Goal: Task Accomplishment & Management: Manage account settings

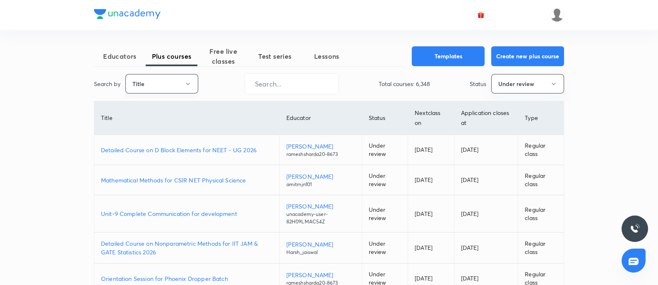
click at [178, 83] on button "Title" at bounding box center [161, 83] width 73 height 19
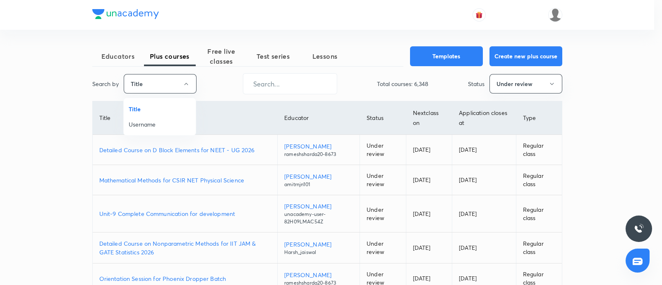
click at [147, 129] on li "Username" at bounding box center [160, 124] width 72 height 15
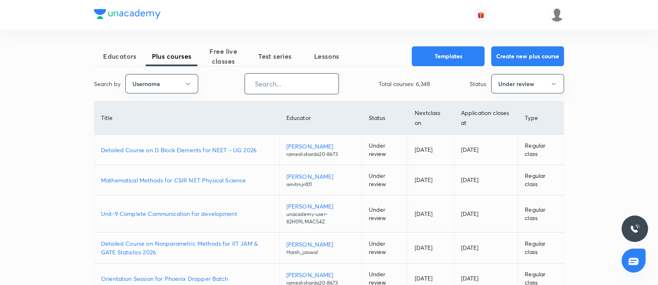
click at [272, 83] on input "text" at bounding box center [292, 83] width 94 height 21
paste input "AalamSir"
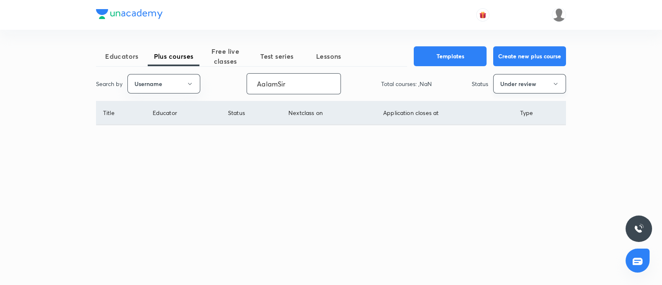
drag, startPoint x: 486, startPoint y: 84, endPoint x: 513, endPoint y: 84, distance: 27.3
click at [486, 84] on p "Status" at bounding box center [480, 83] width 17 height 9
click at [518, 82] on button "Under review" at bounding box center [529, 83] width 73 height 19
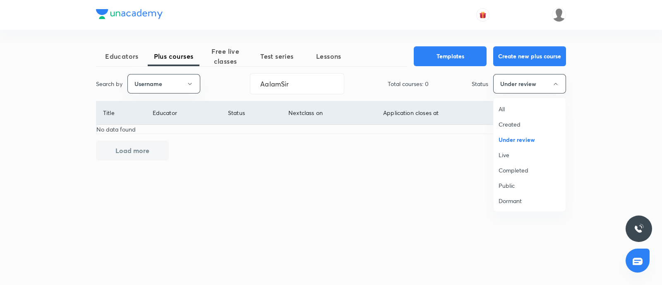
click at [516, 151] on span "Live" at bounding box center [530, 155] width 62 height 9
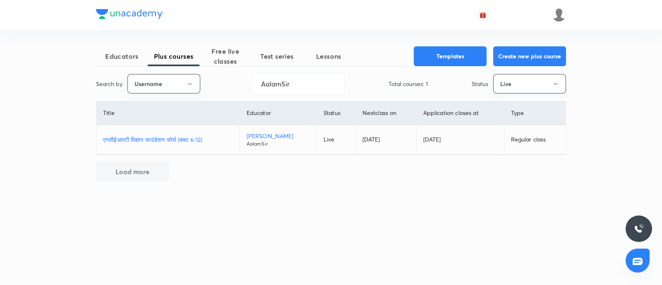
click at [511, 82] on button "Live" at bounding box center [529, 83] width 73 height 19
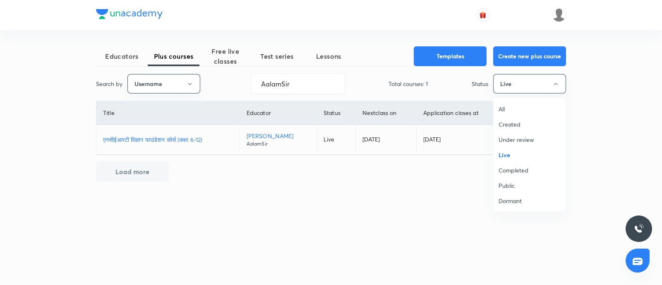
click at [519, 137] on span "Under review" at bounding box center [530, 139] width 62 height 9
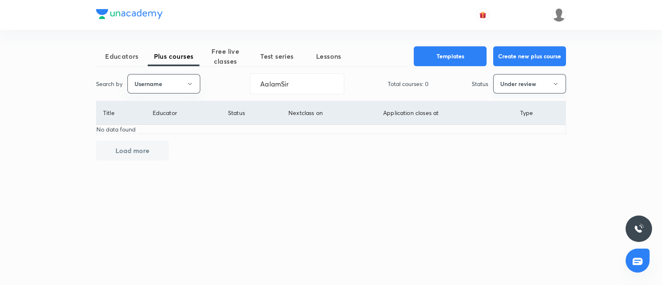
click at [522, 75] on button "Under review" at bounding box center [529, 83] width 73 height 19
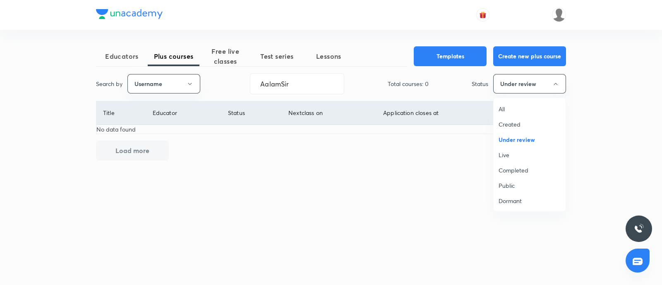
click at [525, 191] on li "Public" at bounding box center [530, 185] width 72 height 15
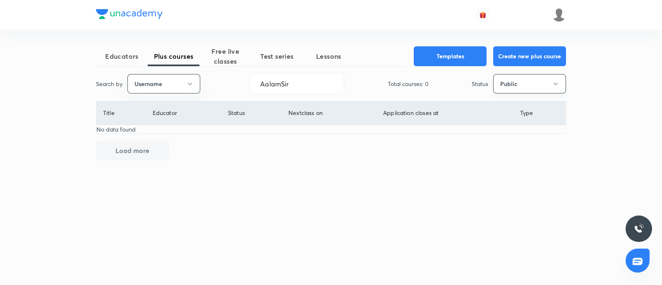
click at [516, 74] on button "Public" at bounding box center [529, 83] width 73 height 19
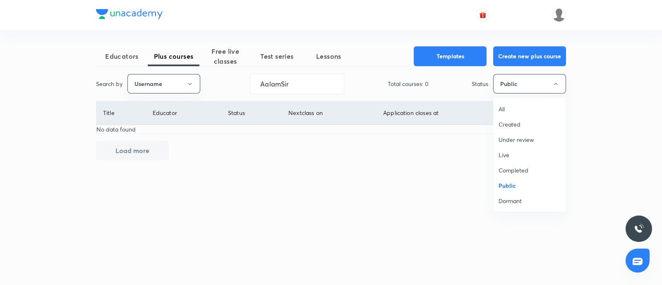
click at [519, 197] on span "Dormant" at bounding box center [530, 201] width 62 height 9
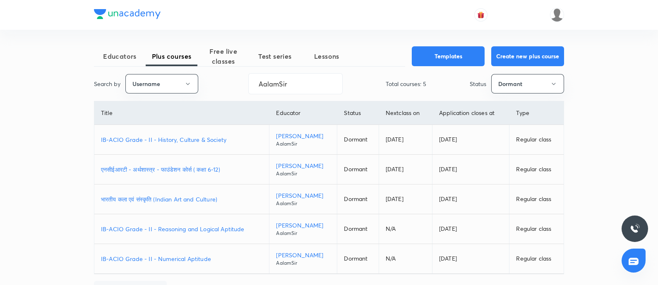
click at [185, 200] on p "भारतीय कला एवं संस्कृति (Indian Art and Culture)" at bounding box center [181, 199] width 161 height 9
click at [507, 85] on button "Dormant" at bounding box center [527, 83] width 73 height 19
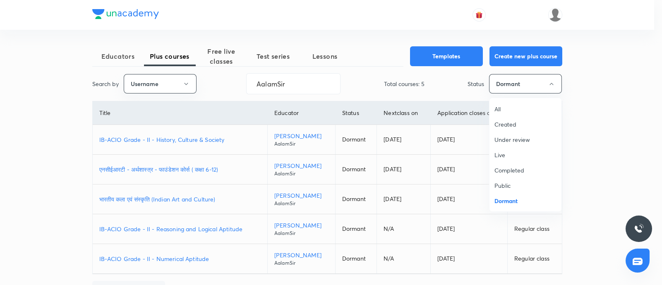
click at [514, 152] on span "Live" at bounding box center [526, 155] width 62 height 9
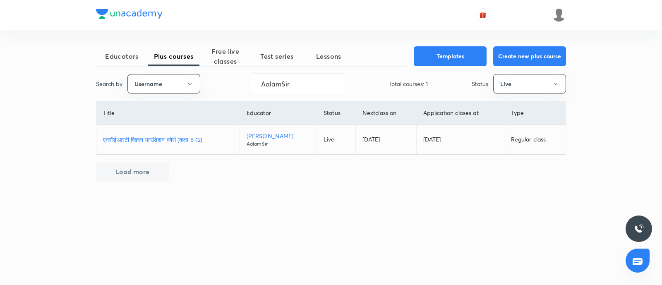
drag, startPoint x: 148, startPoint y: 140, endPoint x: 157, endPoint y: 144, distance: 10.4
click at [148, 140] on p "एनसीईआरटी विज्ञान फाउंडेशन कोर्स (कक्षा 6-12)" at bounding box center [168, 139] width 130 height 9
drag, startPoint x: 303, startPoint y: 84, endPoint x: 41, endPoint y: 153, distance: 270.5
click at [108, 131] on div "Educators Plus courses Free live classes Test series Lessons Templates Create n…" at bounding box center [331, 113] width 470 height 135
paste input "karmanya.classes-8337"
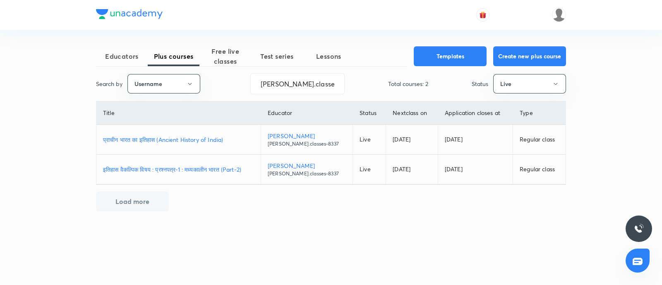
click at [164, 137] on p "प्राचीन भारत का इतिहास (Ancient History of India)" at bounding box center [178, 139] width 151 height 9
drag, startPoint x: 334, startPoint y: 81, endPoint x: 0, endPoint y: 154, distance: 342.0
click at [0, 146] on div "Educators Plus courses Free live classes Test series Lessons Templates Create n…" at bounding box center [331, 142] width 662 height 285
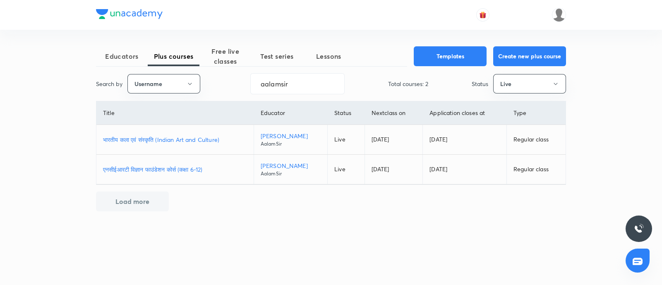
click at [184, 140] on p "भारतीय कला एवं संस्कृति (Indian Art and Culture)" at bounding box center [175, 139] width 144 height 9
drag, startPoint x: 306, startPoint y: 79, endPoint x: 6, endPoint y: 153, distance: 309.5
click at [31, 146] on div "Educators Plus courses Free live classes Test series Lessons Templates Create n…" at bounding box center [331, 142] width 662 height 285
click at [525, 76] on button "Live" at bounding box center [529, 83] width 73 height 19
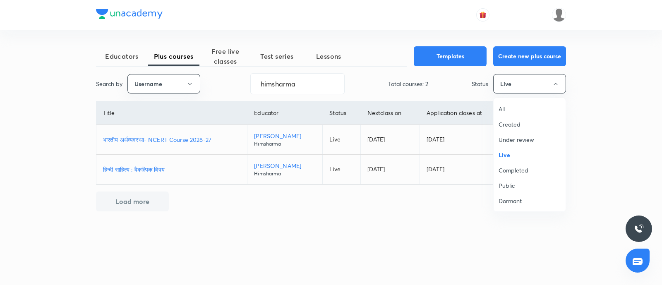
click at [525, 166] on span "Completed" at bounding box center [530, 170] width 62 height 9
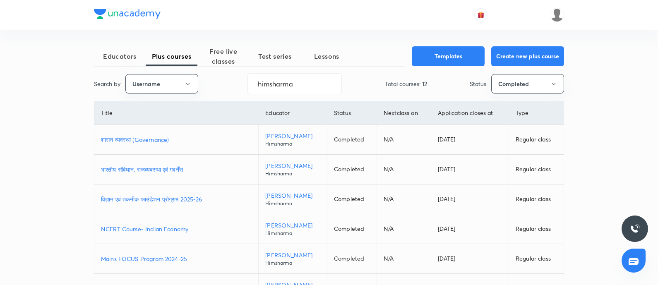
click at [127, 135] on td "शासन व्यवस्था (Governance)" at bounding box center [176, 140] width 164 height 30
click at [127, 137] on p "शासन व्यवस्था (Governance)" at bounding box center [176, 139] width 151 height 9
drag, startPoint x: 304, startPoint y: 88, endPoint x: 2, endPoint y: 175, distance: 314.9
click at [0, 164] on div "Educators Plus courses Free live classes Test series Lessons Templates Create n…" at bounding box center [329, 232] width 658 height 465
paste input "AtulJain-9376"
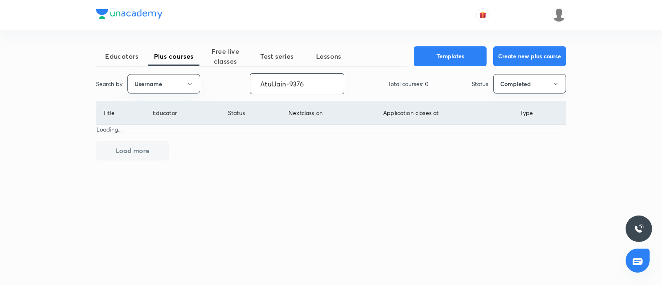
click at [525, 84] on button "Completed" at bounding box center [529, 83] width 73 height 19
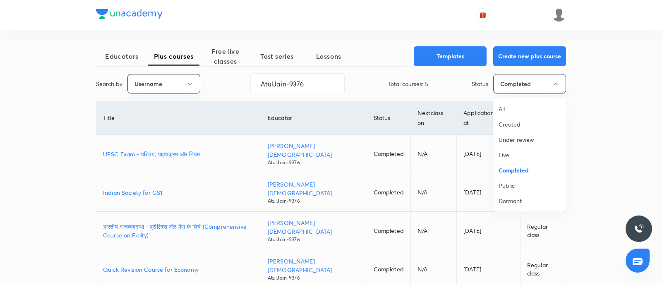
click at [515, 154] on span "Live" at bounding box center [530, 155] width 62 height 9
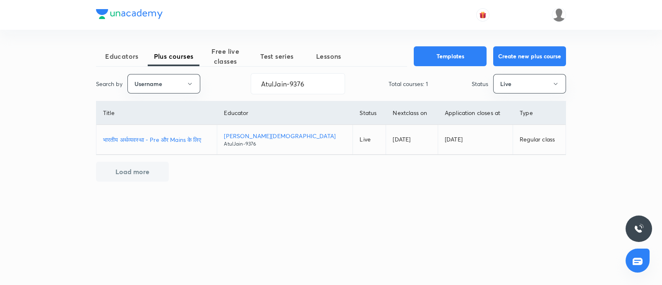
click at [174, 137] on p "भारतीय अर्थव्यवस्था - Pre और Mains के लिए" at bounding box center [156, 139] width 107 height 9
click at [73, 82] on div "Educators Plus courses Free live classes Test series Lessons Templates Create n…" at bounding box center [331, 142] width 662 height 285
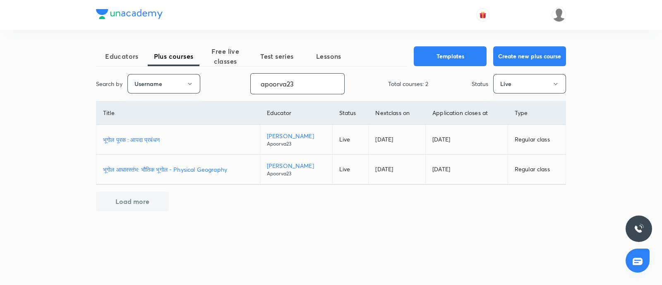
type input "apoorva23"
click at [125, 138] on p "भूगोल पूरक : आपदा प्रबंधन" at bounding box center [178, 139] width 150 height 9
click at [525, 86] on button "Live" at bounding box center [529, 83] width 73 height 19
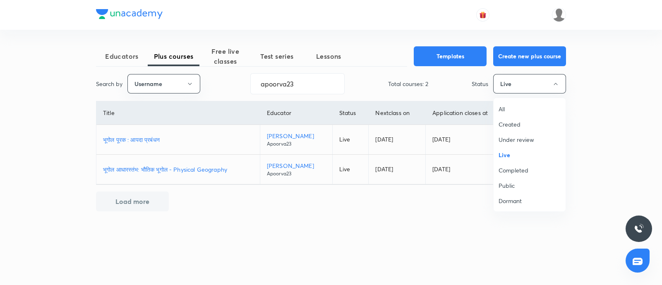
click at [513, 170] on span "Completed" at bounding box center [530, 170] width 62 height 9
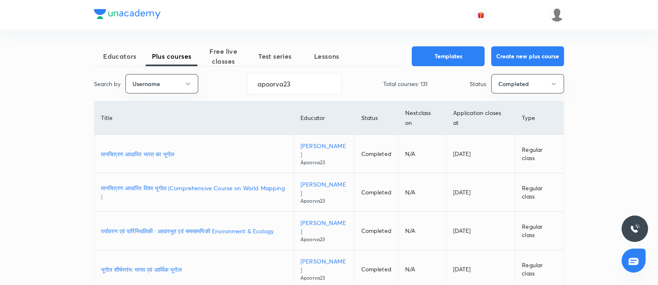
click at [159, 228] on p "पर्यावरण एवं पारिस्थितिकी : आधारभूत एवं समसामयिकी Environment & Ecology" at bounding box center [194, 231] width 186 height 9
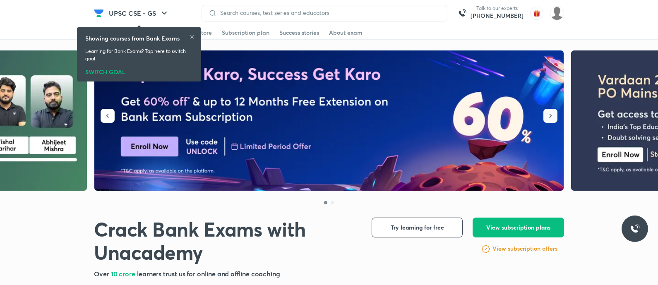
click at [551, 116] on icon "button" at bounding box center [551, 116] width 2 height 4
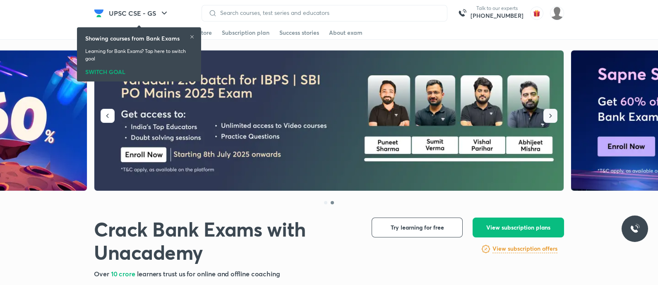
click at [551, 116] on icon "button" at bounding box center [551, 116] width 2 height 4
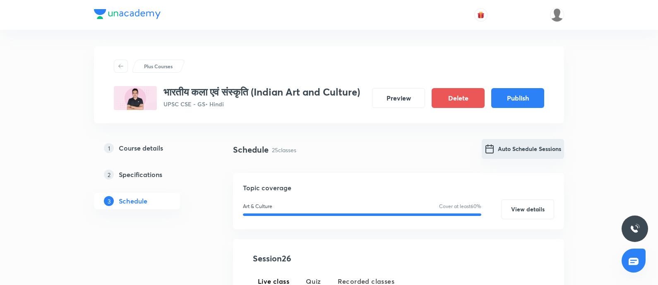
click at [501, 159] on button "Auto Schedule Sessions" at bounding box center [523, 149] width 82 height 20
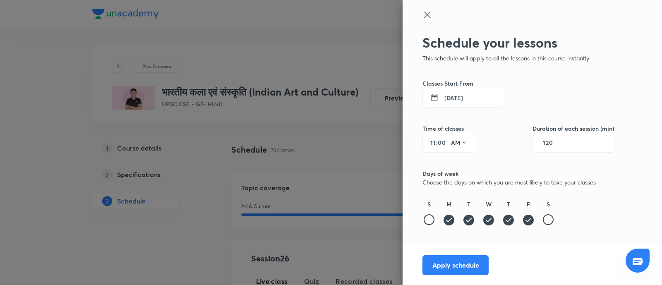
click at [426, 16] on icon at bounding box center [428, 15] width 10 height 10
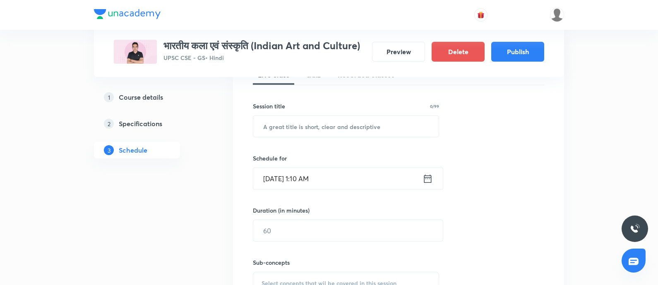
scroll to position [414, 0]
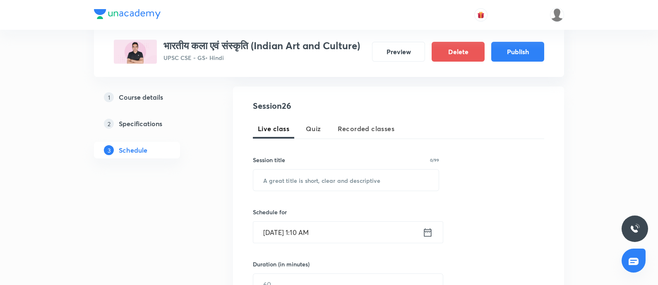
scroll to position [51, 0]
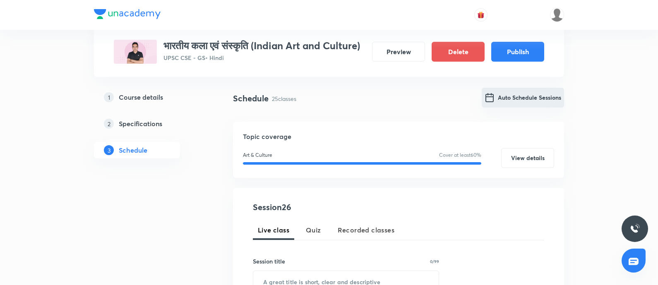
click at [494, 103] on img "Auto Schedule Sessions" at bounding box center [490, 98] width 10 height 10
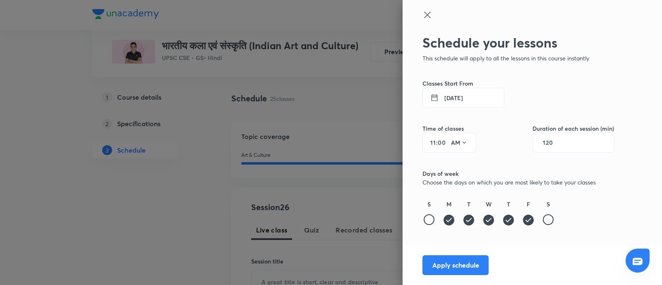
click at [462, 99] on button "7 Oct 2025" at bounding box center [464, 98] width 82 height 20
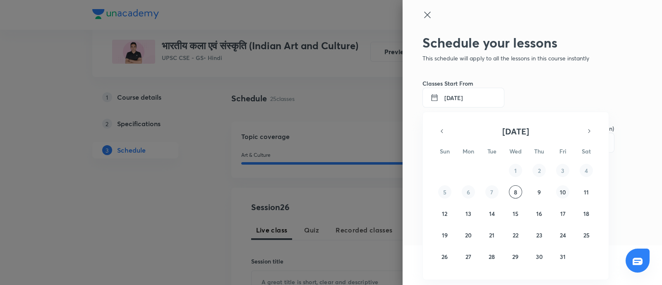
click at [563, 193] on abbr "10" at bounding box center [563, 192] width 6 height 8
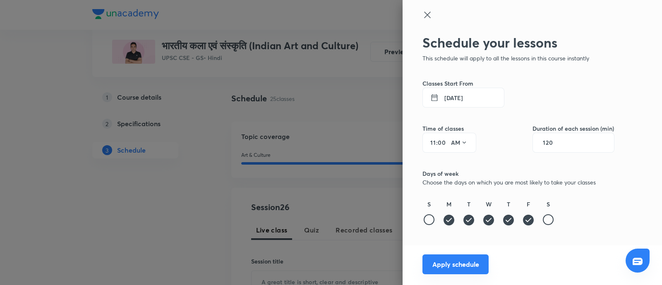
click at [469, 266] on button "Apply schedule" at bounding box center [456, 265] width 66 height 20
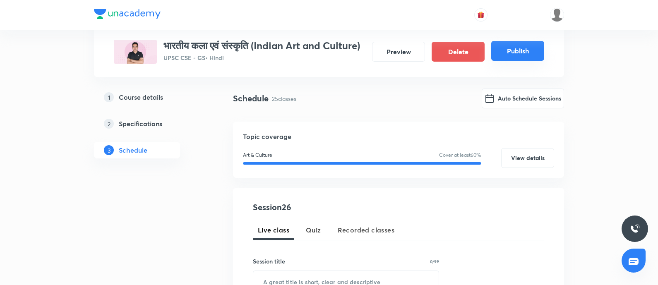
click at [508, 57] on button "Publish" at bounding box center [517, 51] width 53 height 20
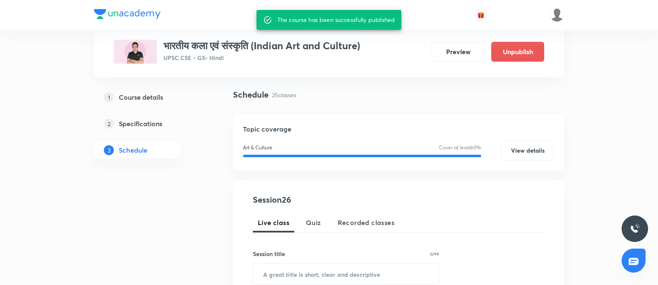
scroll to position [41, 0]
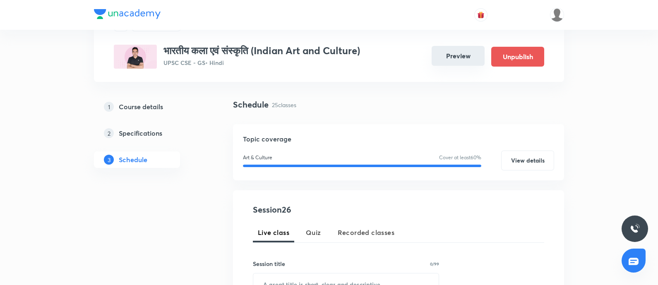
click at [461, 67] on div "भारतीय कला एवं संस्कृति (Indian Art and Culture) UPSC CSE - GS • Hindi Preview …" at bounding box center [329, 57] width 431 height 24
drag, startPoint x: 460, startPoint y: 55, endPoint x: 360, endPoint y: 36, distance: 101.7
click at [459, 56] on button "Preview" at bounding box center [458, 57] width 53 height 20
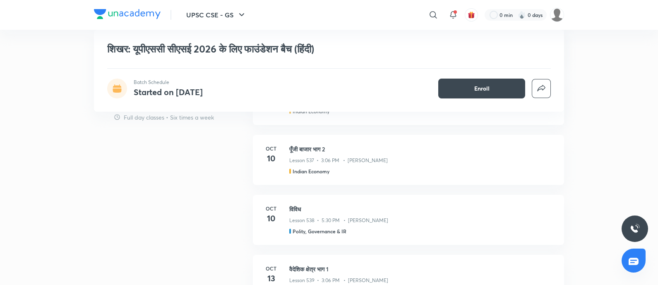
scroll to position [568, 0]
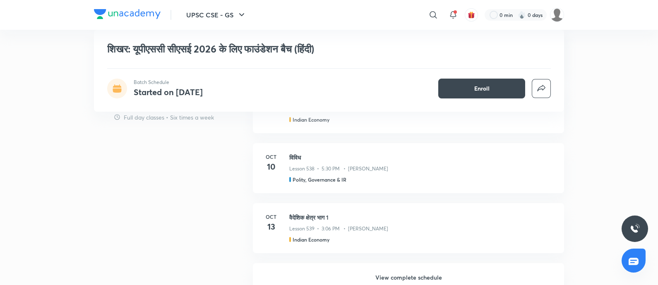
click at [395, 270] on h6 "View complete schedule" at bounding box center [408, 277] width 311 height 29
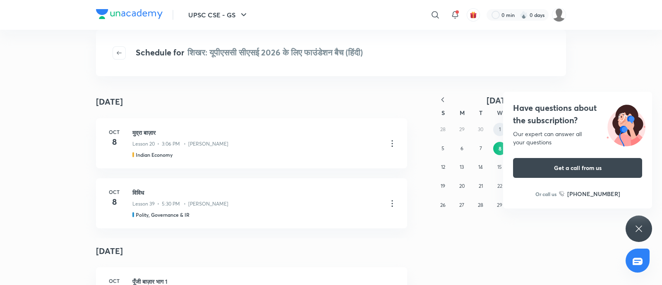
drag, startPoint x: 538, startPoint y: 115, endPoint x: 503, endPoint y: 135, distance: 40.5
click at [538, 115] on h4 "Have questions about the subscription?" at bounding box center [577, 114] width 129 height 25
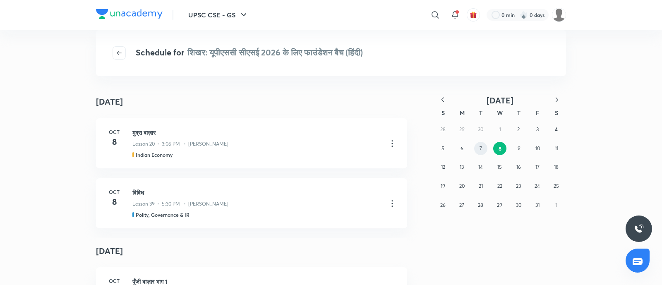
click at [481, 151] on abbr "7" at bounding box center [481, 148] width 2 height 6
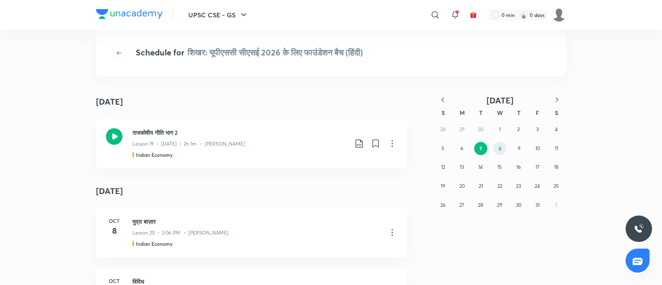
click at [498, 153] on button "8" at bounding box center [499, 148] width 13 height 13
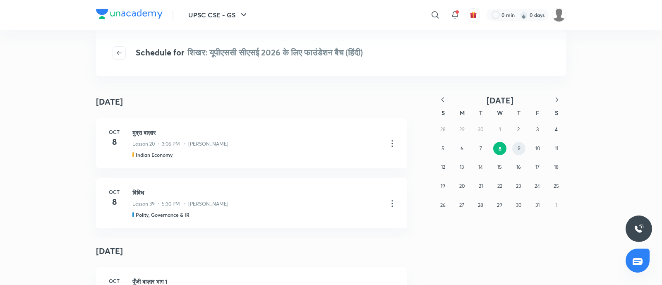
click at [518, 148] on abbr "9" at bounding box center [519, 148] width 3 height 6
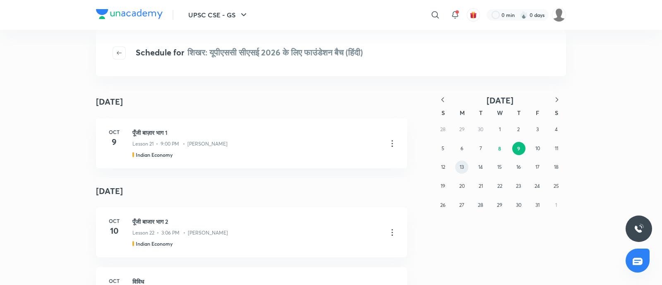
drag, startPoint x: 464, startPoint y: 169, endPoint x: 662, endPoint y: 155, distance: 198.0
click at [464, 169] on button "13" at bounding box center [461, 167] width 13 height 13
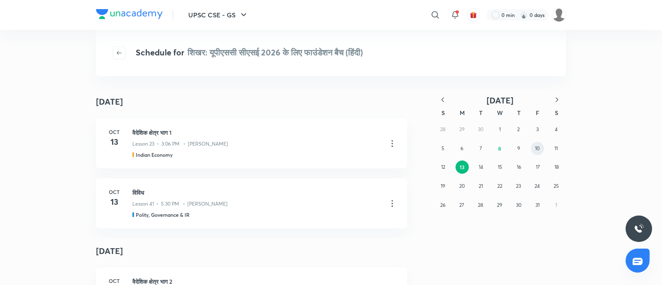
click at [535, 146] on abbr "10" at bounding box center [537, 148] width 5 height 6
click at [464, 163] on button "13" at bounding box center [461, 167] width 13 height 13
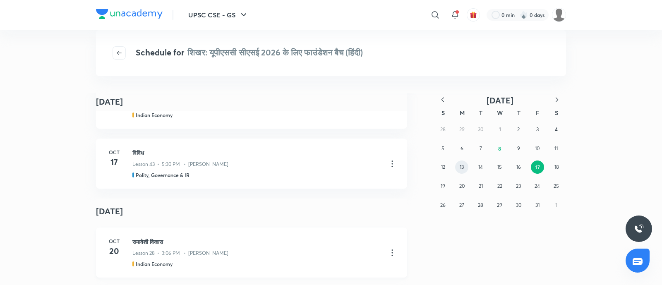
scroll to position [2897, 0]
click at [463, 166] on abbr "13" at bounding box center [462, 167] width 4 height 6
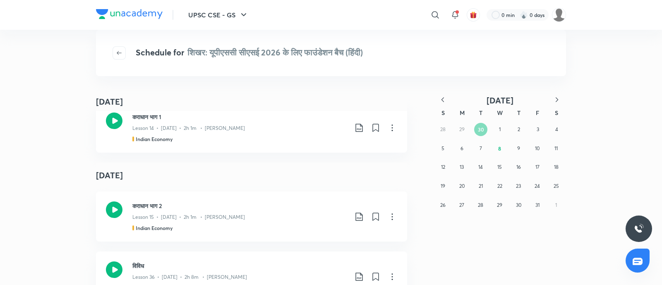
scroll to position [0, 0]
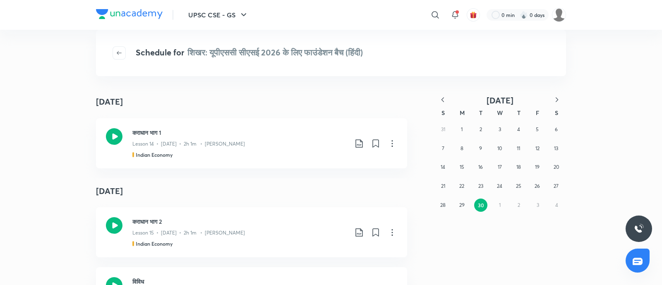
drag, startPoint x: 555, startPoint y: 95, endPoint x: 359, endPoint y: 181, distance: 214.7
click at [555, 95] on button "button" at bounding box center [557, 100] width 18 height 10
click at [460, 170] on abbr "13" at bounding box center [462, 167] width 4 height 6
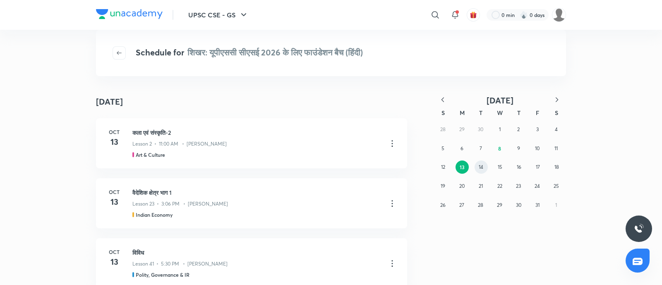
click at [479, 168] on abbr "14" at bounding box center [481, 167] width 5 height 6
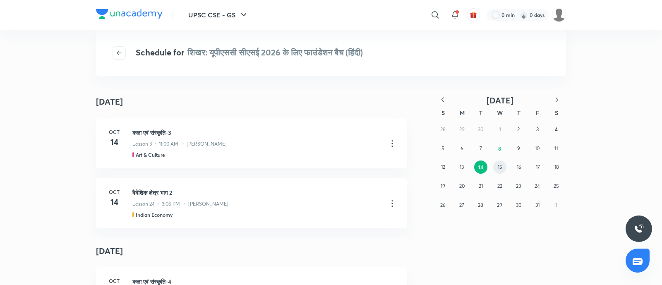
click at [501, 166] on abbr "15" at bounding box center [500, 167] width 5 height 6
click at [524, 166] on button "16" at bounding box center [519, 167] width 13 height 13
click at [540, 168] on button "17" at bounding box center [538, 167] width 13 height 13
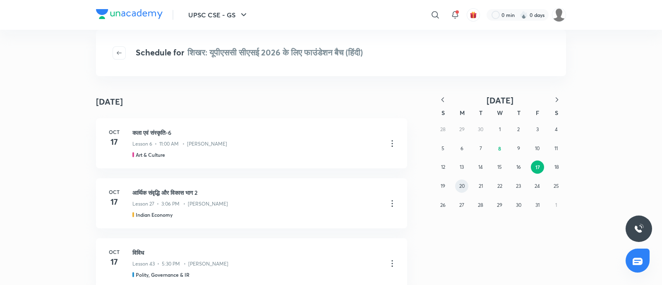
click at [457, 187] on button "20" at bounding box center [461, 186] width 13 height 13
click at [478, 191] on button "21" at bounding box center [481, 186] width 13 height 13
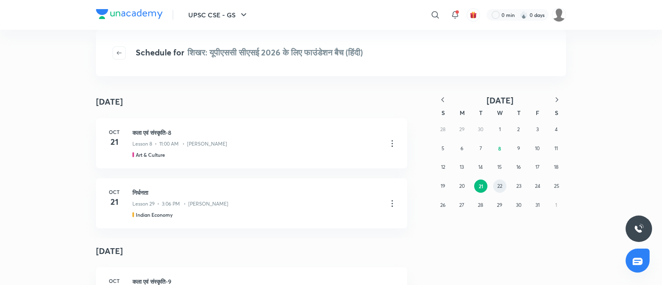
click at [498, 187] on abbr "22" at bounding box center [500, 186] width 5 height 6
click at [515, 185] on button "23" at bounding box center [519, 186] width 13 height 13
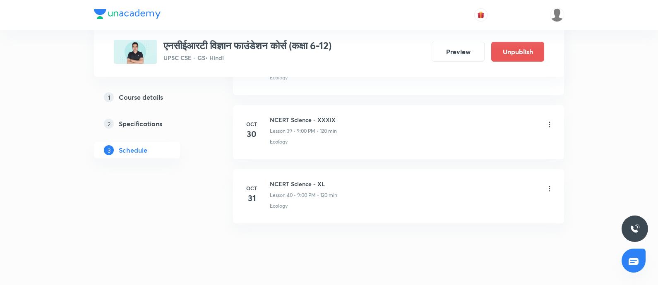
scroll to position [3071, 0]
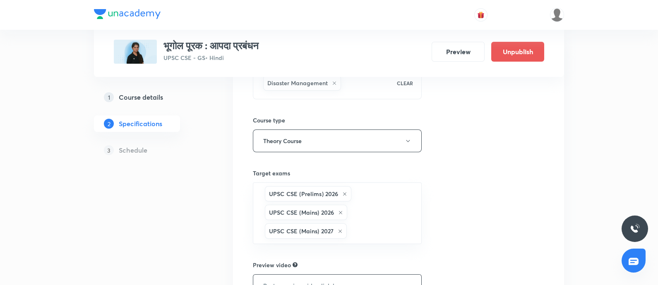
scroll to position [229, 0]
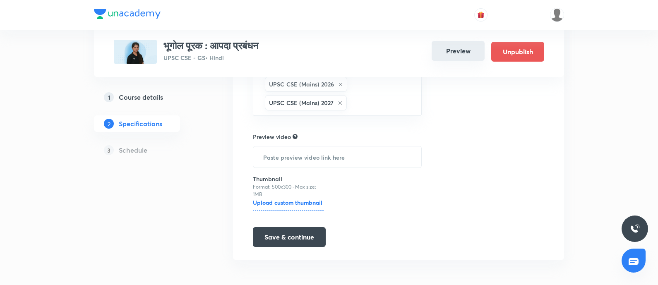
click at [450, 48] on button "Preview" at bounding box center [458, 51] width 53 height 20
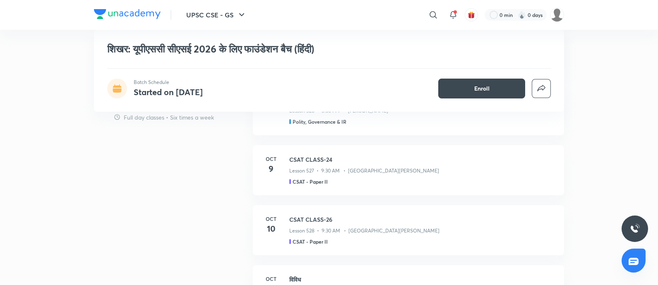
scroll to position [621, 0]
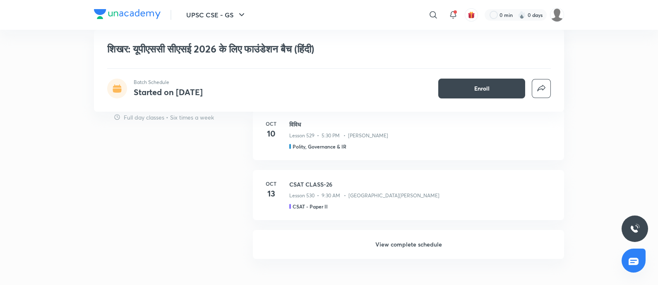
drag, startPoint x: 403, startPoint y: 234, endPoint x: 340, endPoint y: 108, distance: 141.1
click at [403, 235] on h6 "View complete schedule" at bounding box center [408, 244] width 311 height 29
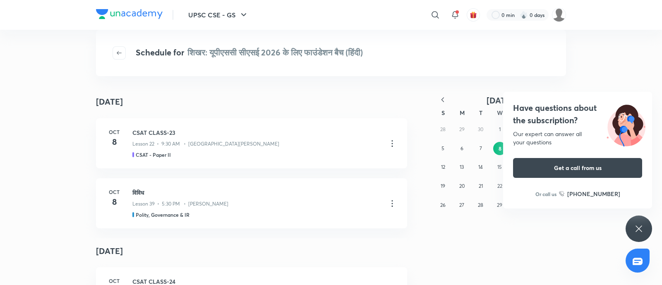
click at [560, 111] on h4 "Have questions about the subscription?" at bounding box center [577, 114] width 129 height 25
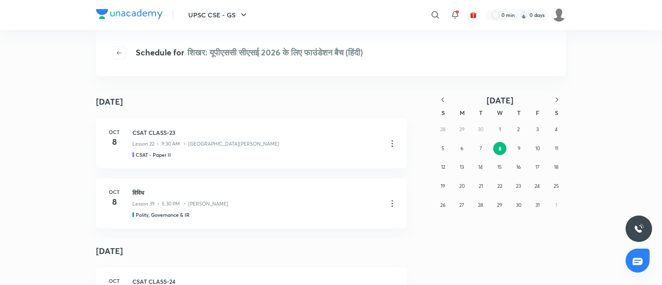
click at [443, 99] on icon "button" at bounding box center [443, 100] width 8 height 8
click at [479, 207] on abbr "30" at bounding box center [480, 205] width 5 height 6
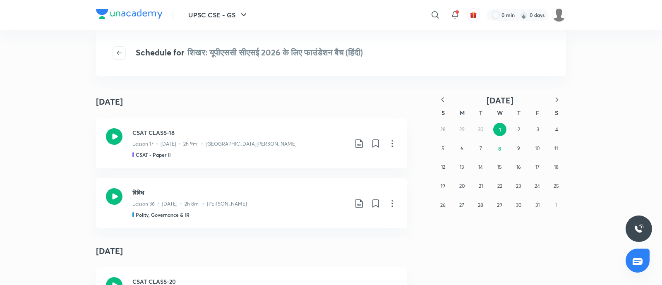
click at [439, 101] on icon "button" at bounding box center [443, 100] width 8 height 8
click at [476, 208] on button "30" at bounding box center [480, 205] width 13 height 13
click at [499, 153] on button "8" at bounding box center [499, 148] width 13 height 13
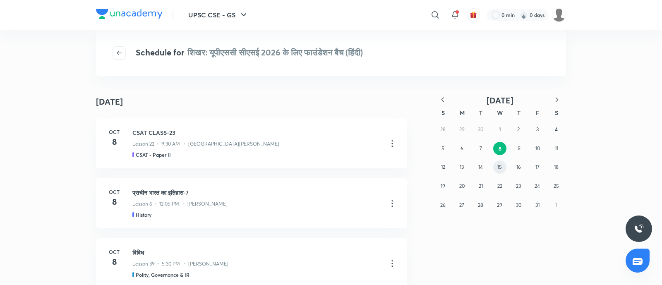
click at [498, 164] on abbr "15" at bounding box center [500, 167] width 5 height 6
click at [496, 183] on button "22" at bounding box center [499, 186] width 13 height 13
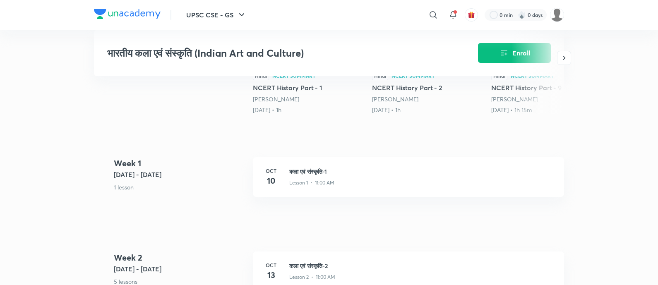
scroll to position [259, 0]
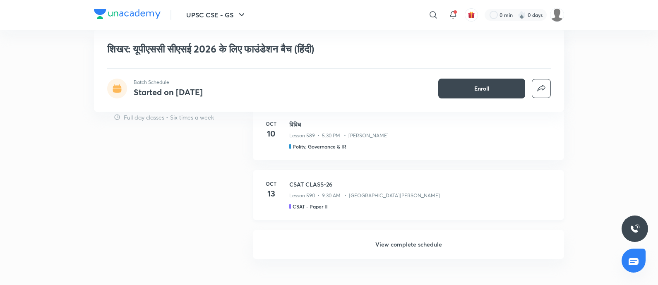
drag, startPoint x: 411, startPoint y: 234, endPoint x: 399, endPoint y: 173, distance: 62.5
click at [411, 234] on h6 "View complete schedule" at bounding box center [408, 244] width 311 height 29
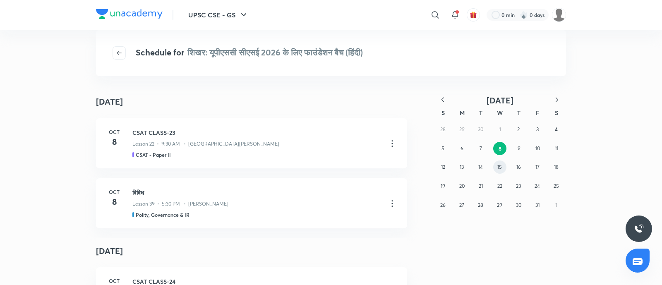
click at [503, 165] on button "15" at bounding box center [499, 167] width 13 height 13
click at [496, 182] on button "22" at bounding box center [499, 186] width 13 height 13
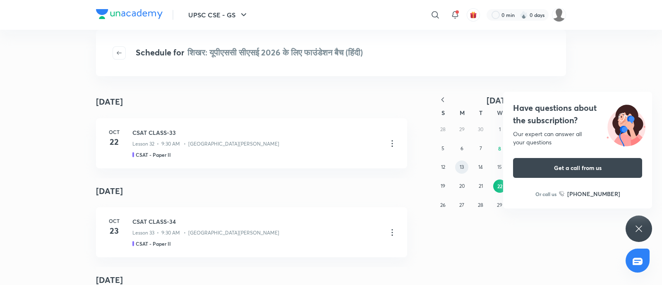
click at [457, 168] on button "13" at bounding box center [461, 167] width 13 height 13
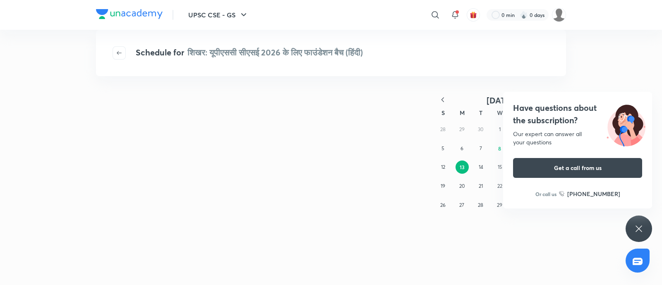
click at [558, 104] on h4 "Have questions about the subscription?" at bounding box center [577, 114] width 129 height 25
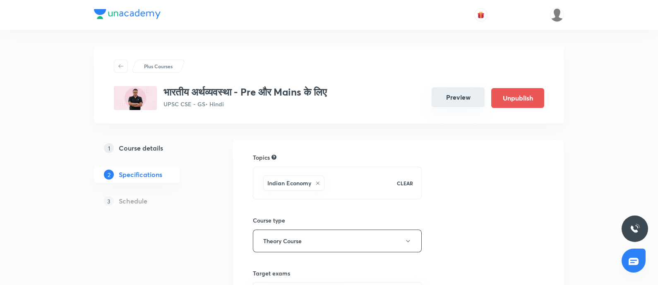
click at [467, 102] on button "Preview" at bounding box center [458, 97] width 53 height 20
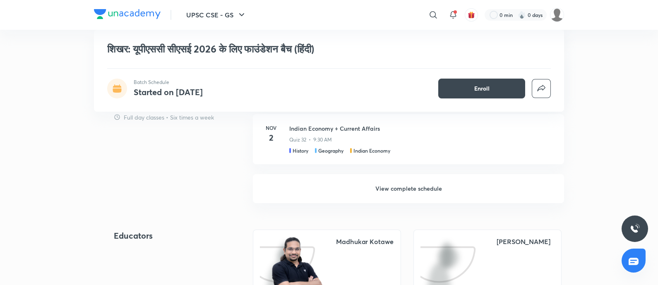
scroll to position [828, 0]
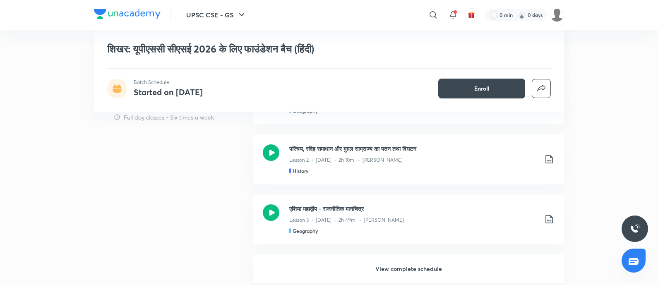
scroll to position [776, 0]
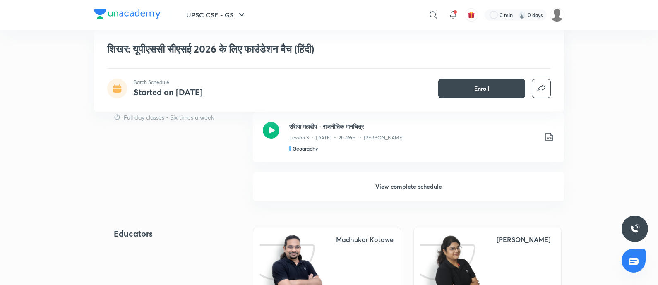
click at [390, 180] on h6 "View complete schedule" at bounding box center [408, 186] width 311 height 29
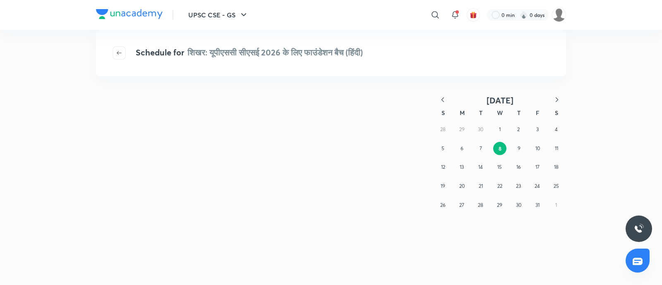
click at [441, 100] on icon "button" at bounding box center [443, 100] width 8 height 8
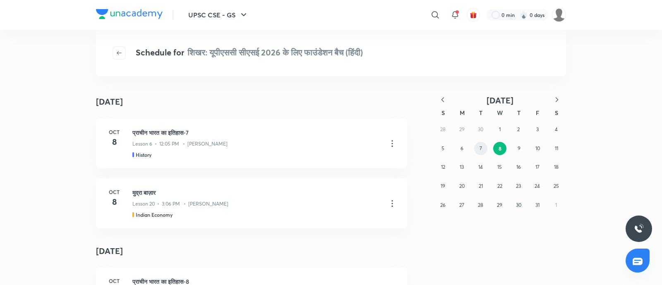
click at [478, 148] on button "7" at bounding box center [480, 148] width 13 height 13
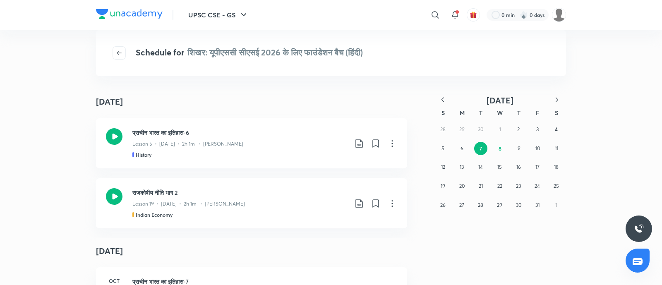
click at [442, 96] on icon "button" at bounding box center [443, 100] width 8 height 8
click at [479, 146] on abbr "9" at bounding box center [480, 148] width 3 height 6
click at [517, 150] on abbr "11" at bounding box center [518, 148] width 3 height 6
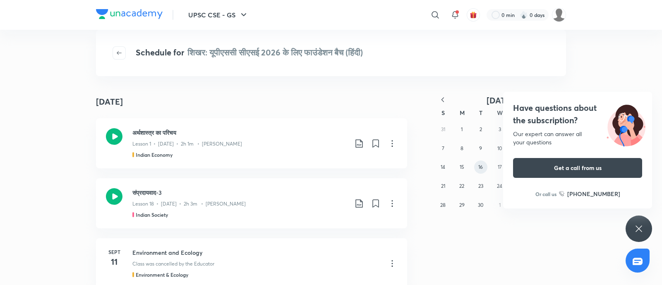
click at [482, 166] on abbr "16" at bounding box center [481, 167] width 5 height 6
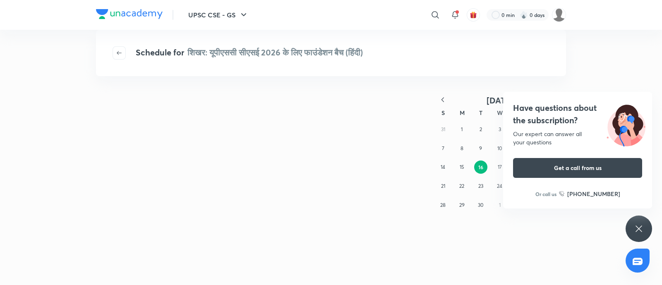
click at [547, 109] on h4 "Have questions about the subscription?" at bounding box center [577, 114] width 129 height 25
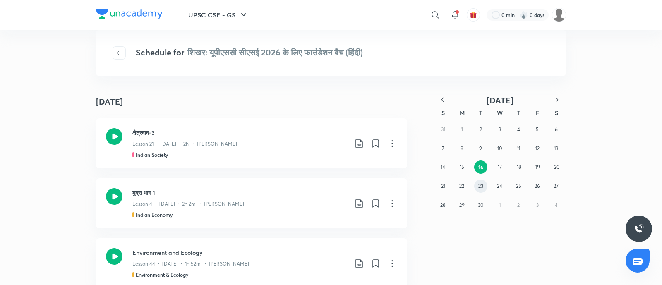
click at [483, 185] on abbr "23" at bounding box center [481, 186] width 5 height 6
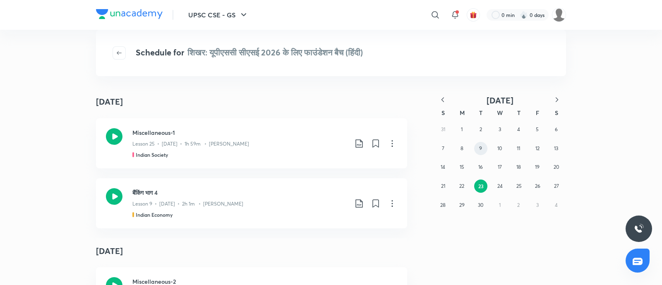
click at [482, 147] on abbr "9" at bounding box center [480, 148] width 3 height 6
click at [482, 163] on button "16" at bounding box center [480, 167] width 13 height 13
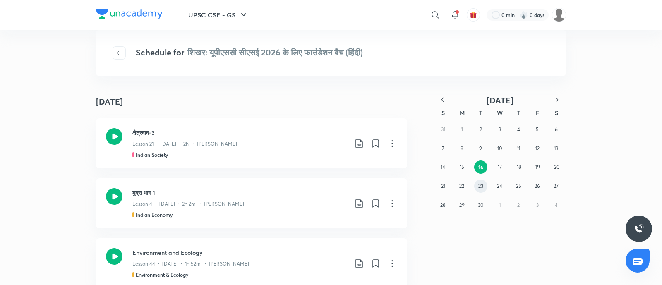
click at [479, 186] on abbr "23" at bounding box center [481, 186] width 5 height 6
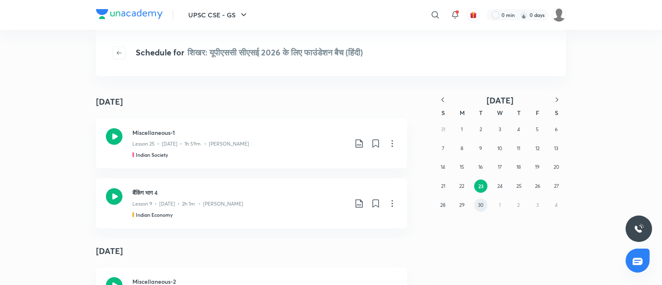
drag, startPoint x: 478, startPoint y: 206, endPoint x: 477, endPoint y: 200, distance: 5.9
click at [478, 206] on abbr "30" at bounding box center [480, 205] width 5 height 6
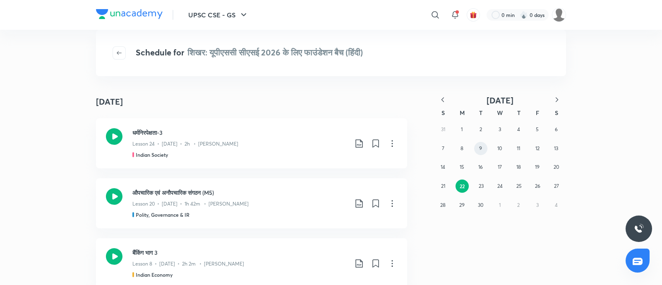
click at [485, 147] on button "9" at bounding box center [480, 148] width 13 height 13
click at [481, 145] on abbr "9" at bounding box center [480, 148] width 3 height 6
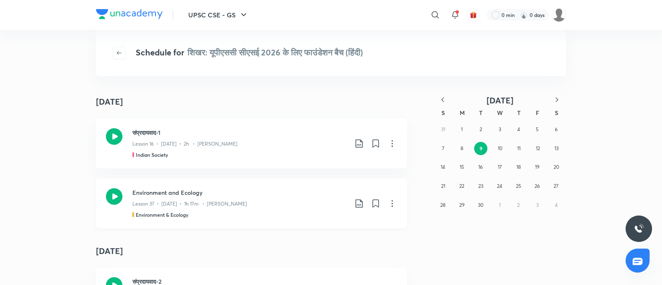
click at [390, 205] on icon at bounding box center [392, 204] width 10 height 10
click at [329, 222] on p "Go to course page" at bounding box center [329, 223] width 49 height 9
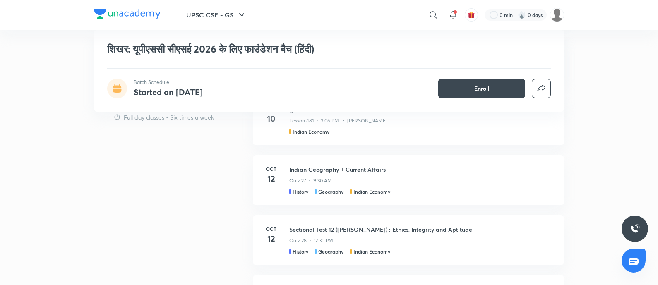
click at [391, 276] on h6 "View complete schedule" at bounding box center [408, 289] width 311 height 29
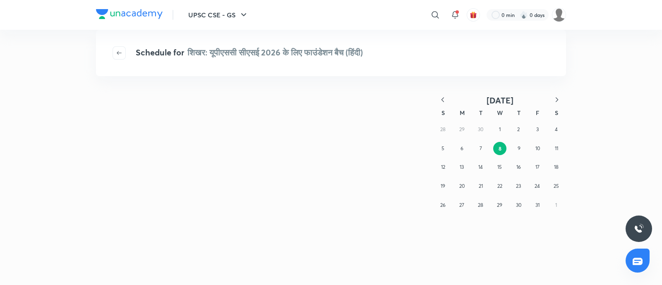
click at [441, 96] on icon "button" at bounding box center [443, 100] width 8 height 8
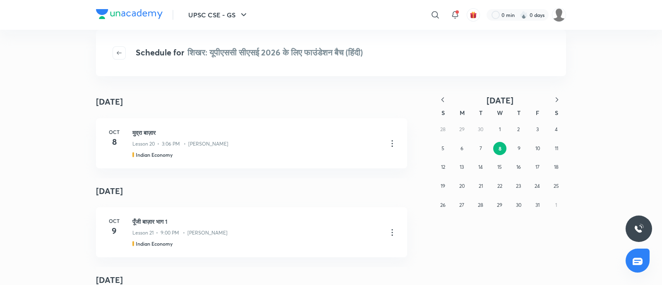
click at [445, 98] on icon "button" at bounding box center [443, 100] width 8 height 8
click at [480, 131] on abbr "2" at bounding box center [481, 129] width 2 height 6
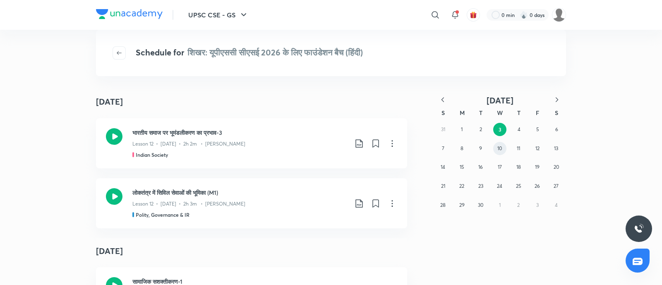
click at [497, 148] on button "10" at bounding box center [499, 148] width 13 height 13
click at [499, 165] on abbr "17" at bounding box center [500, 167] width 4 height 6
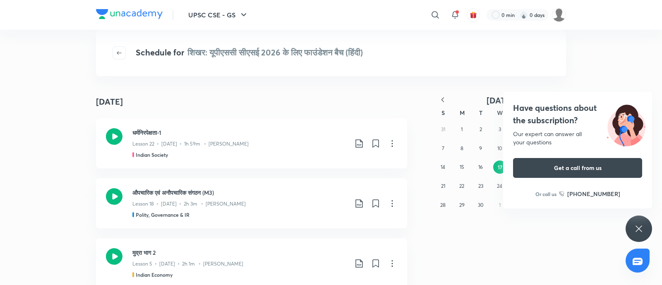
click at [548, 115] on h4 "Have questions about the subscription?" at bounding box center [577, 114] width 129 height 25
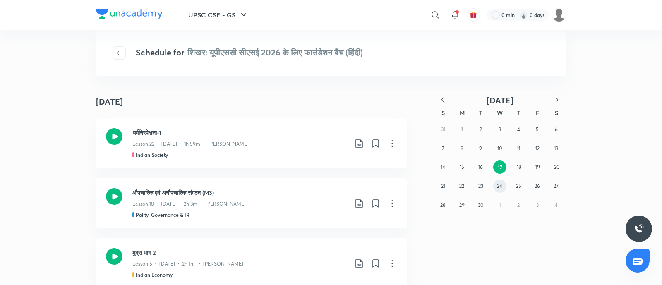
click at [505, 186] on button "24" at bounding box center [499, 186] width 13 height 13
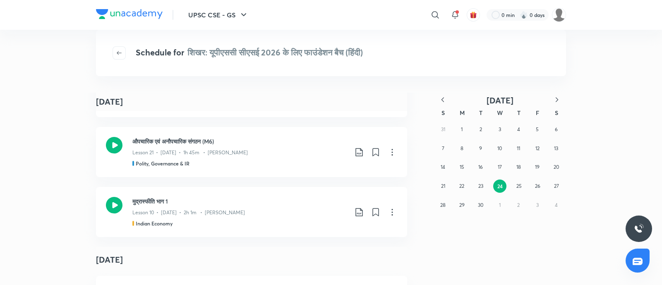
click at [557, 99] on icon "button" at bounding box center [557, 99] width 2 height 5
click at [498, 134] on button "1" at bounding box center [499, 129] width 13 height 13
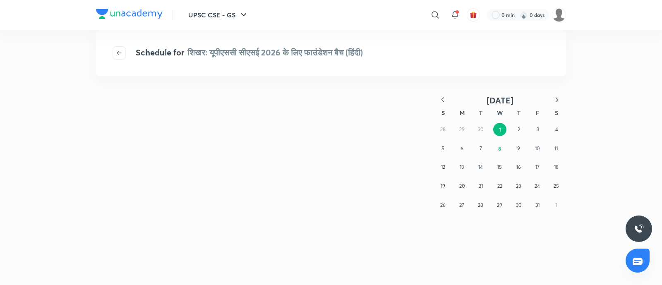
scroll to position [0, 0]
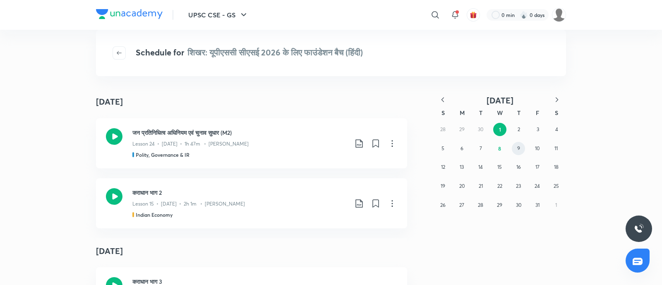
click at [513, 150] on button "9" at bounding box center [518, 148] width 13 height 13
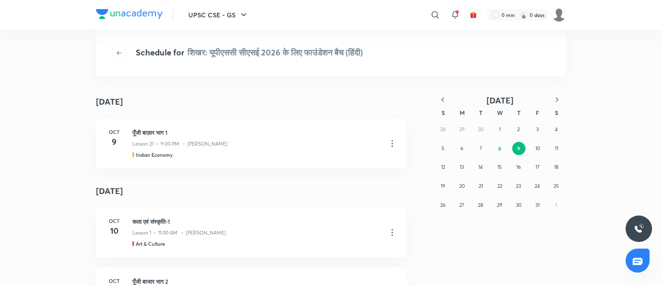
click at [439, 101] on icon "button" at bounding box center [443, 100] width 8 height 8
click at [439, 100] on icon "button" at bounding box center [443, 100] width 8 height 8
click at [443, 98] on icon "button" at bounding box center [443, 99] width 2 height 5
click at [465, 205] on button "28" at bounding box center [461, 205] width 13 height 13
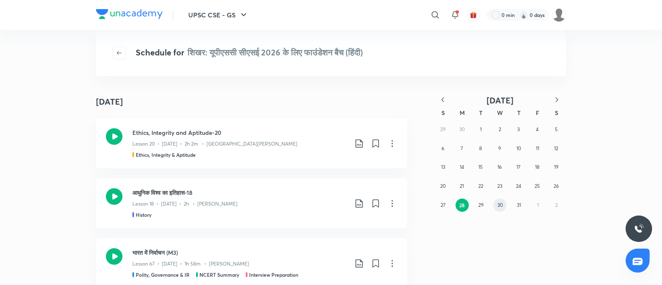
click at [497, 204] on button "30" at bounding box center [499, 205] width 13 height 13
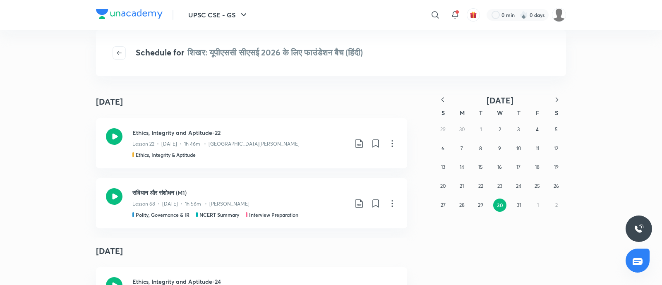
drag, startPoint x: 559, startPoint y: 99, endPoint x: 495, endPoint y: 133, distance: 72.2
click at [560, 99] on icon "button" at bounding box center [557, 100] width 8 height 8
click at [465, 152] on button "4" at bounding box center [461, 148] width 13 height 13
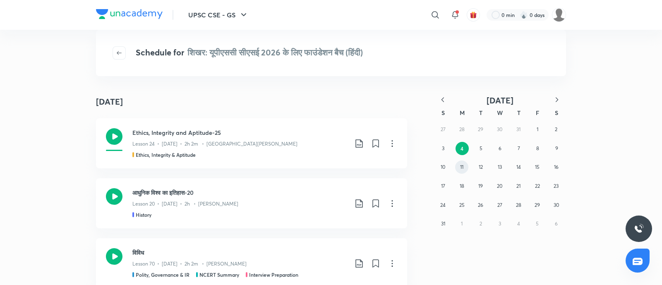
click at [467, 166] on button "11" at bounding box center [461, 167] width 13 height 13
